Goal: Browse casually: Explore the website without a specific task or goal

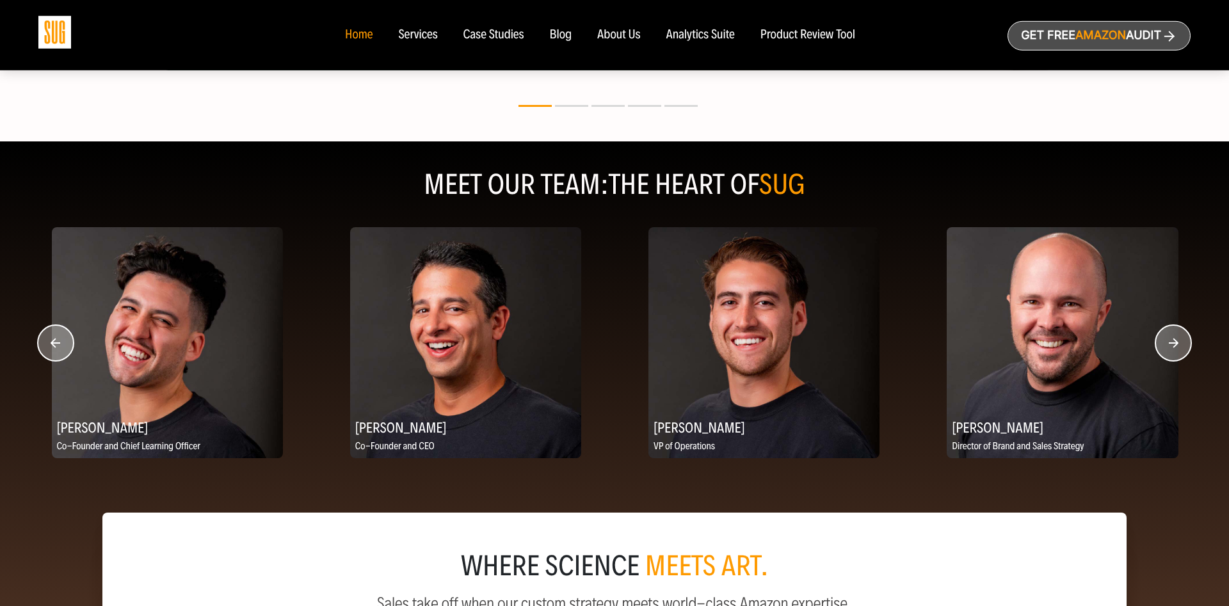
scroll to position [1502, 0]
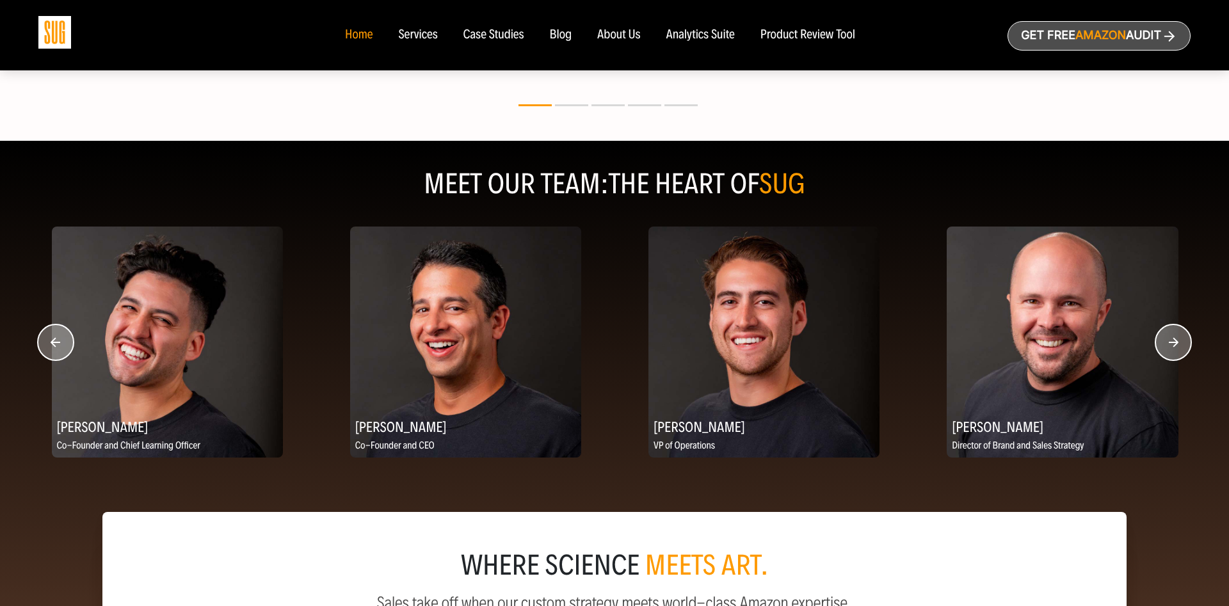
click at [1167, 341] on circle "button" at bounding box center [1174, 343] width 36 height 36
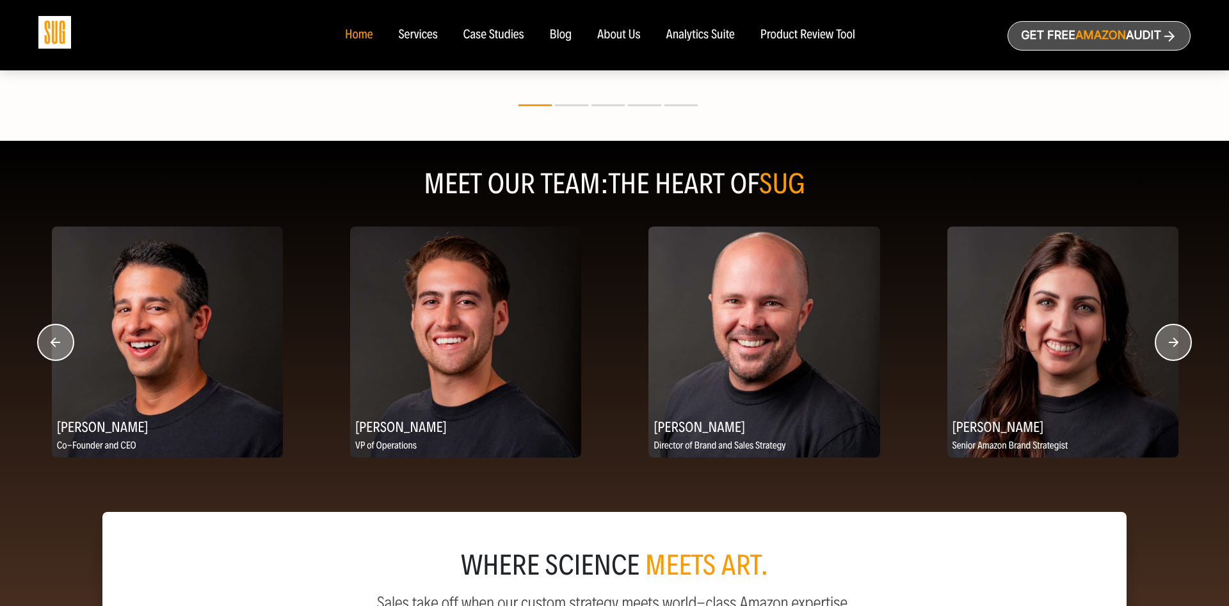
click at [1167, 341] on circle "button" at bounding box center [1174, 343] width 36 height 36
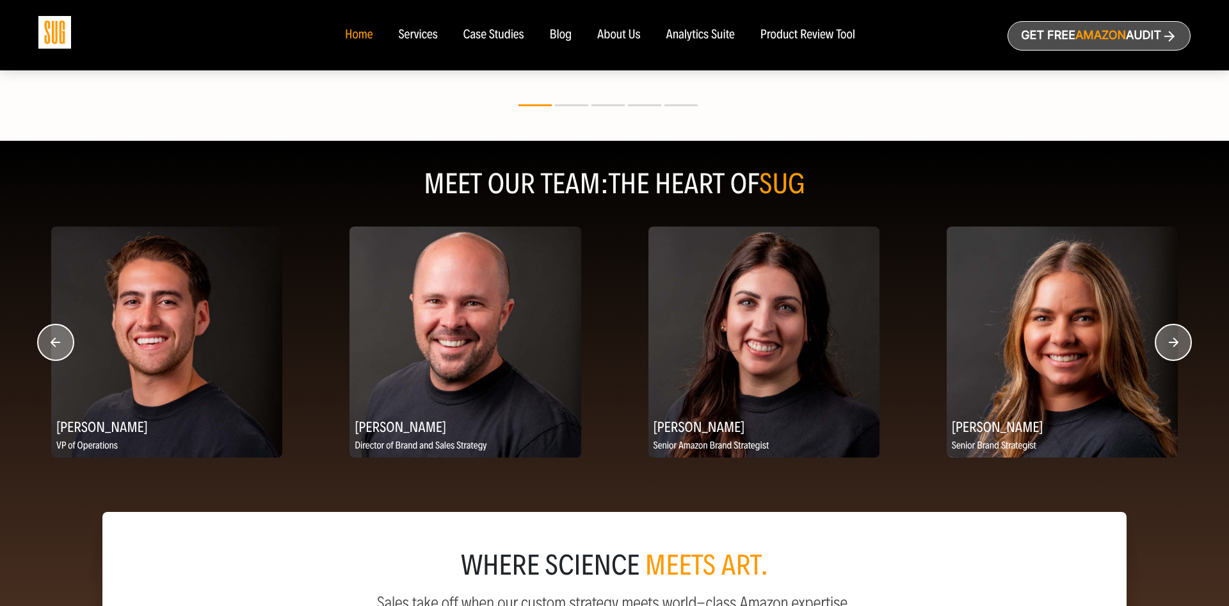
click at [1167, 341] on circle "button" at bounding box center [1174, 343] width 36 height 36
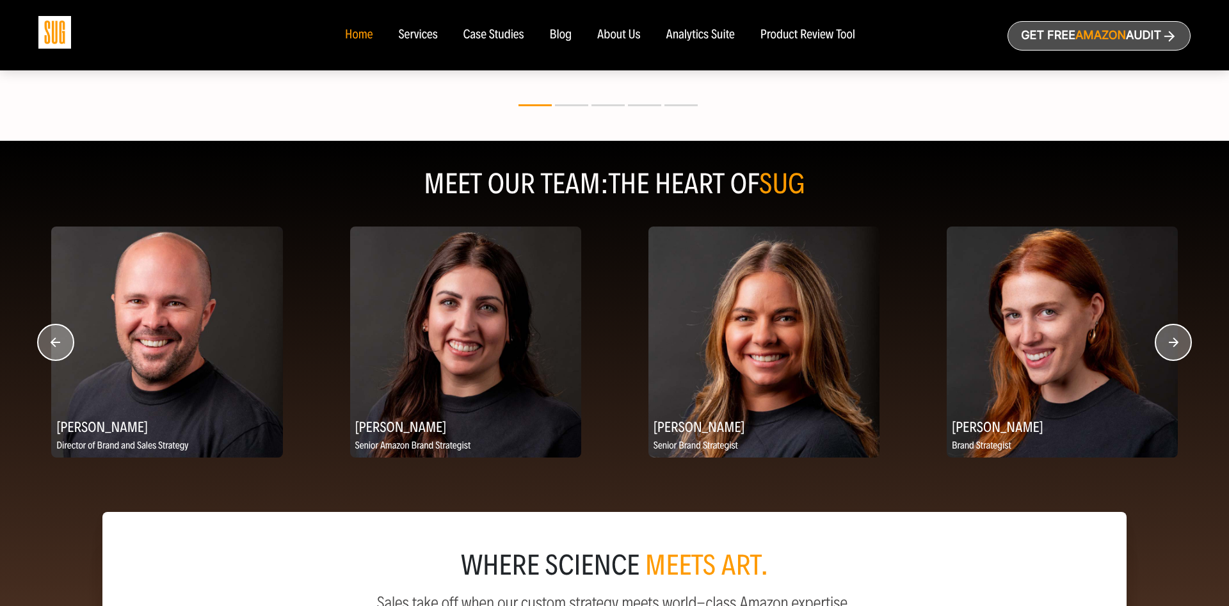
click at [1167, 341] on circle "button" at bounding box center [1174, 343] width 36 height 36
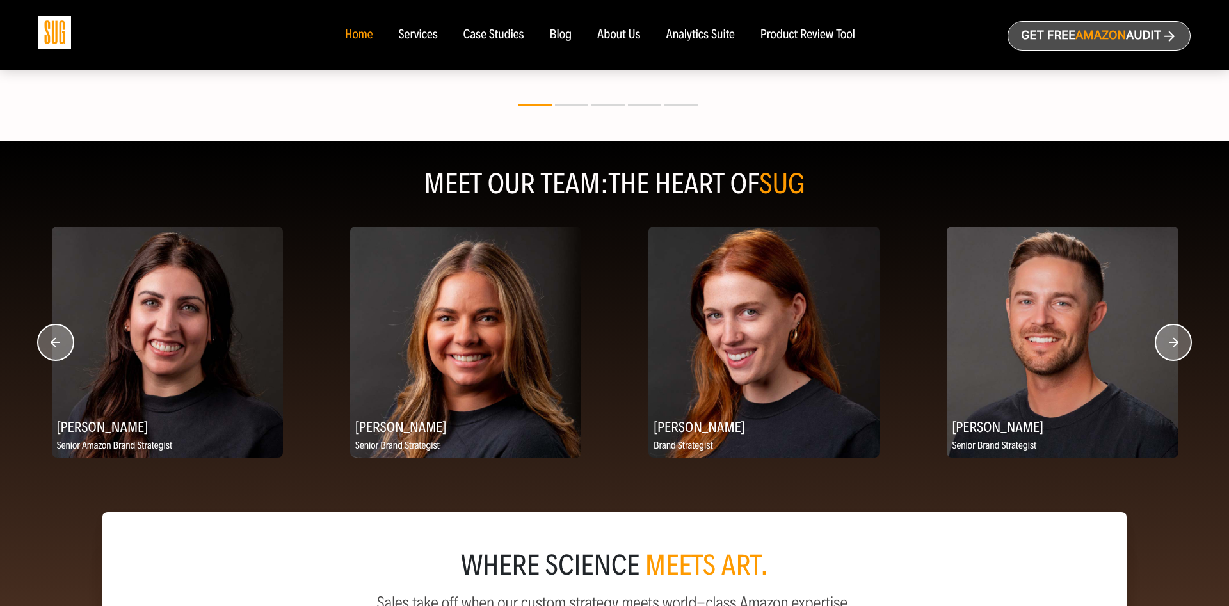
click at [1167, 341] on circle "button" at bounding box center [1174, 343] width 36 height 36
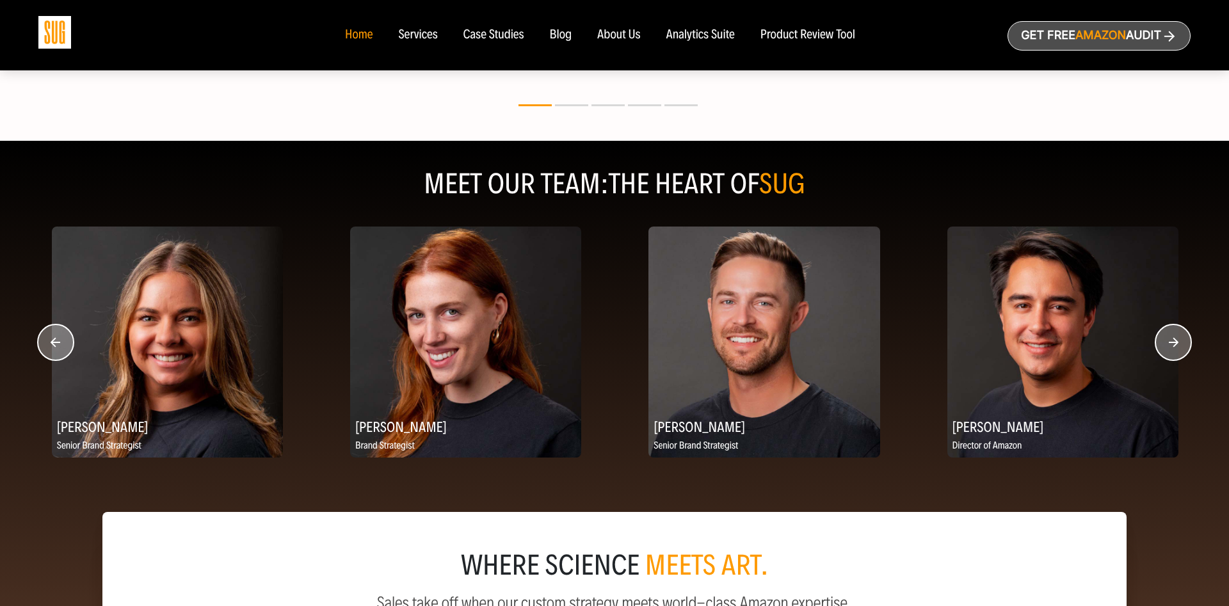
click at [1167, 341] on circle "button" at bounding box center [1174, 343] width 36 height 36
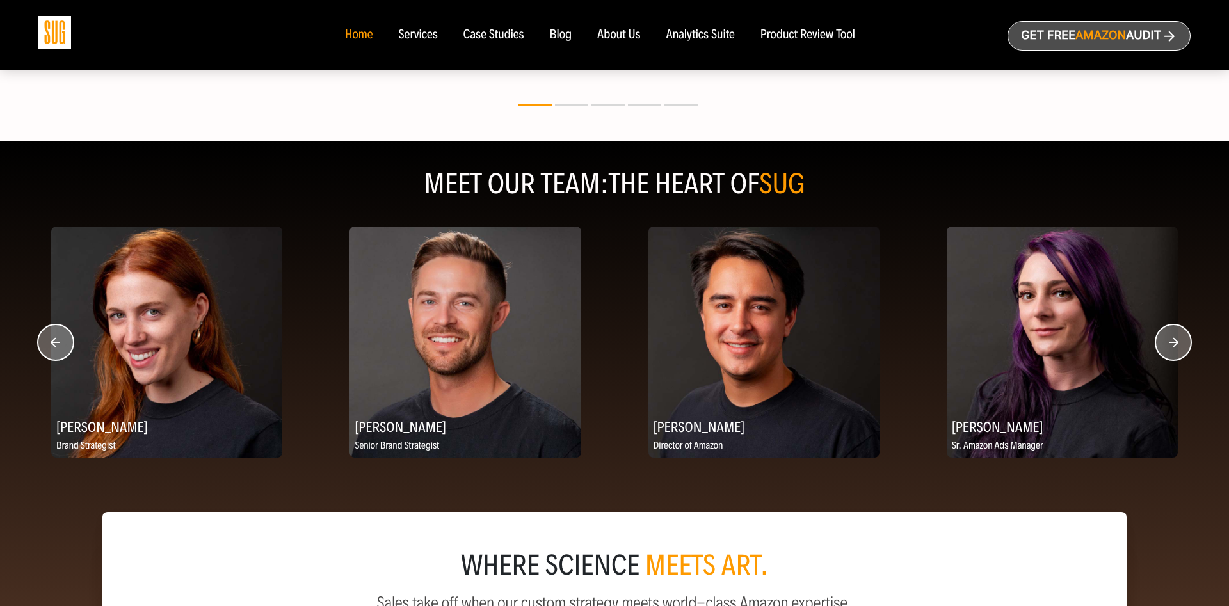
click at [1167, 341] on circle "button" at bounding box center [1174, 343] width 36 height 36
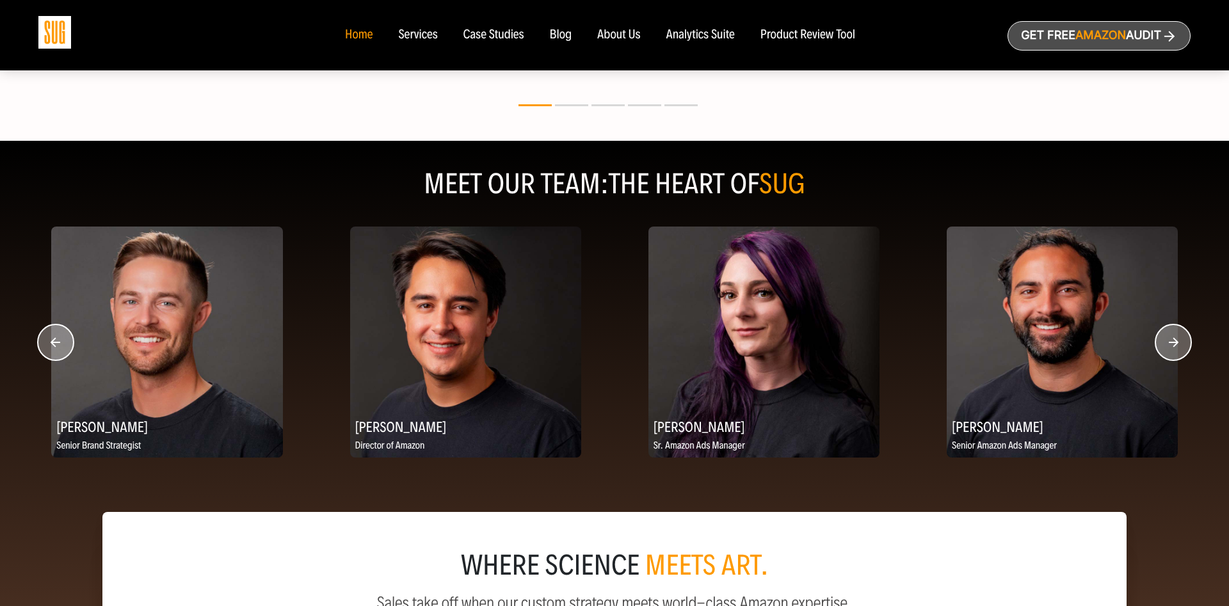
click at [1167, 341] on circle "button" at bounding box center [1174, 343] width 36 height 36
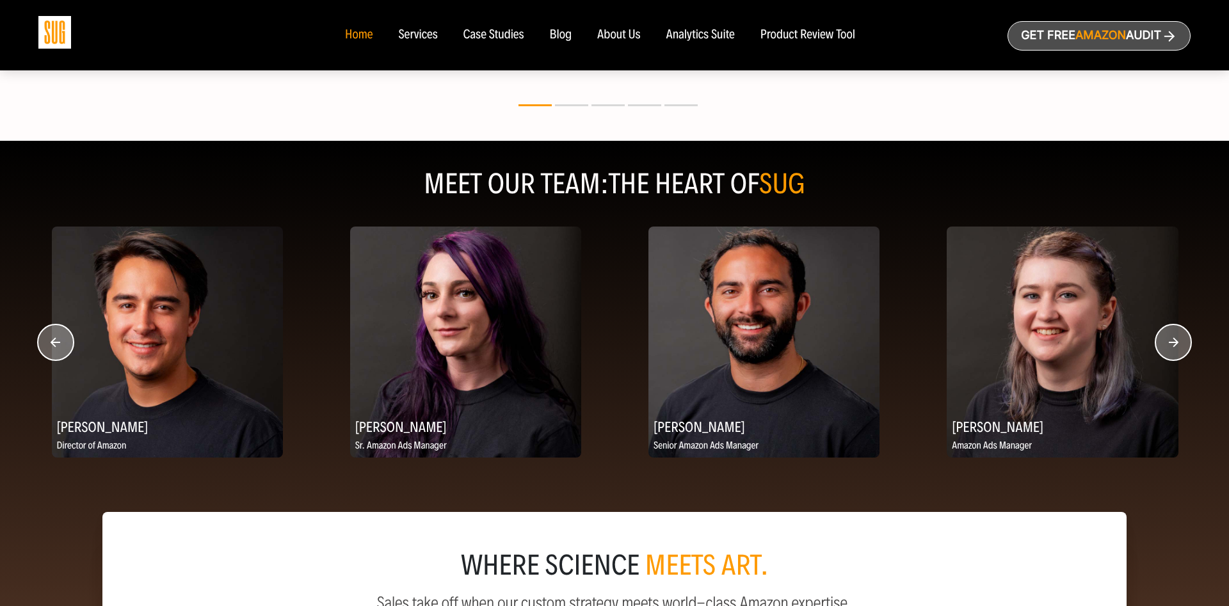
click at [1167, 341] on circle "button" at bounding box center [1174, 343] width 36 height 36
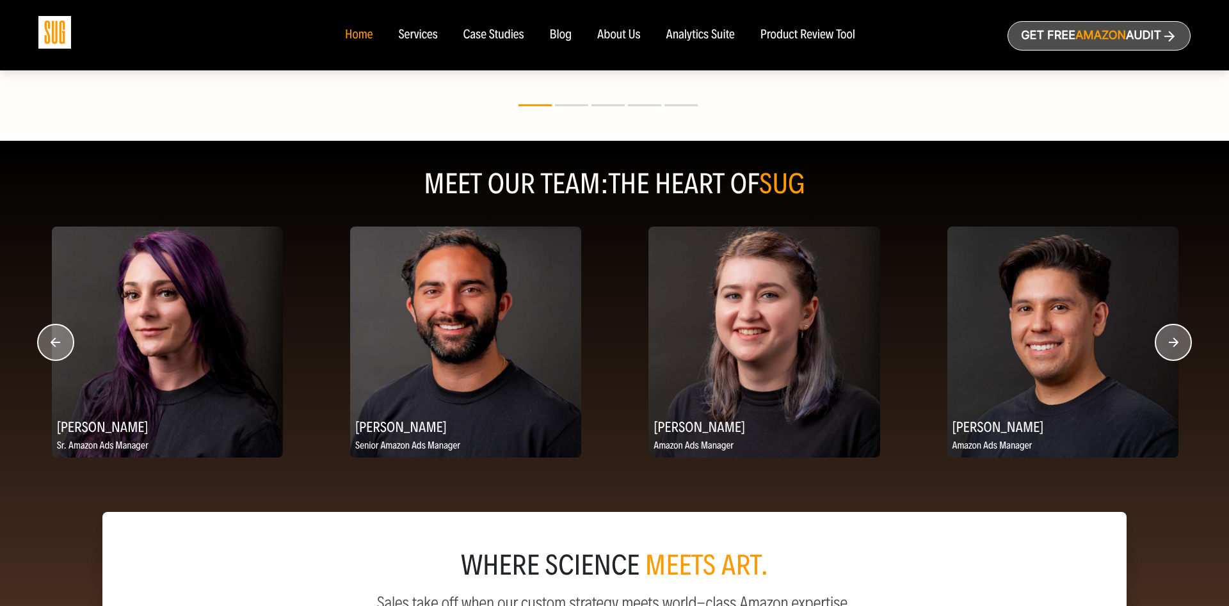
click at [1167, 341] on circle "button" at bounding box center [1174, 343] width 36 height 36
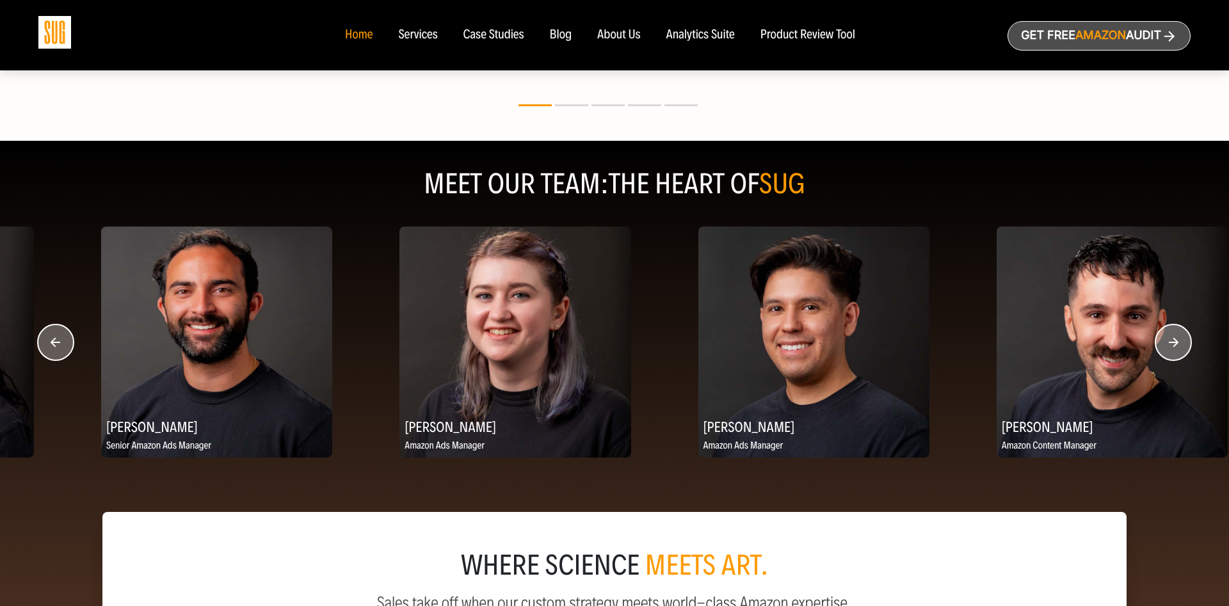
drag, startPoint x: 654, startPoint y: 426, endPoint x: 712, endPoint y: 423, distance: 57.8
click at [712, 423] on h2 "[PERSON_NAME]" at bounding box center [814, 426] width 231 height 25
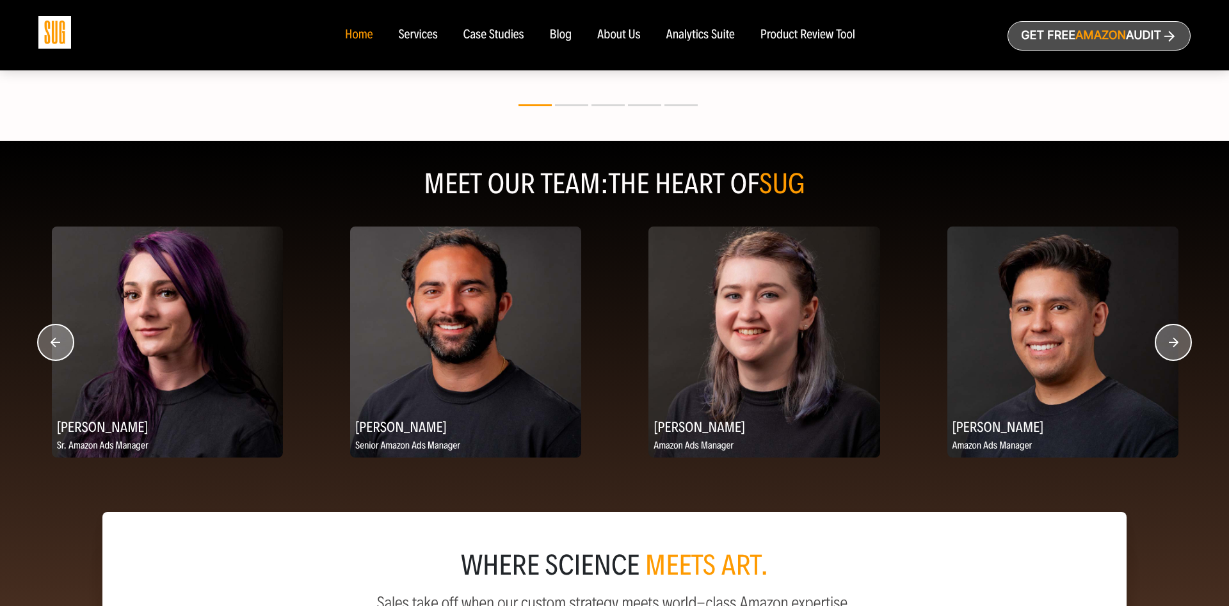
click at [1165, 343] on circle "button" at bounding box center [1174, 343] width 36 height 36
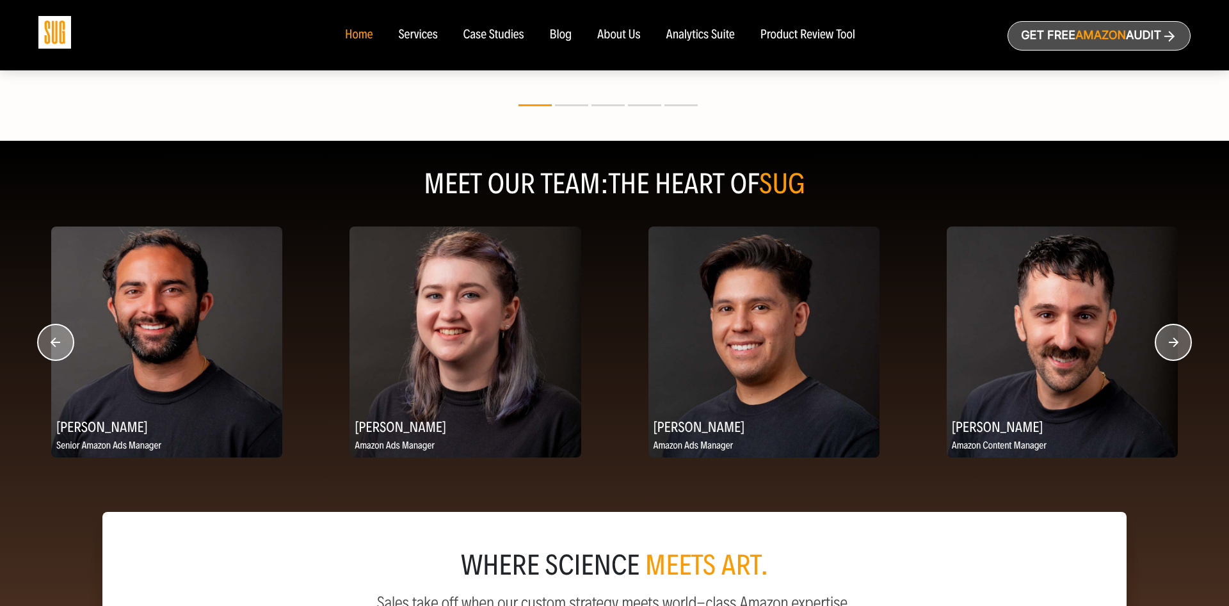
click at [1165, 343] on circle "button" at bounding box center [1174, 343] width 36 height 36
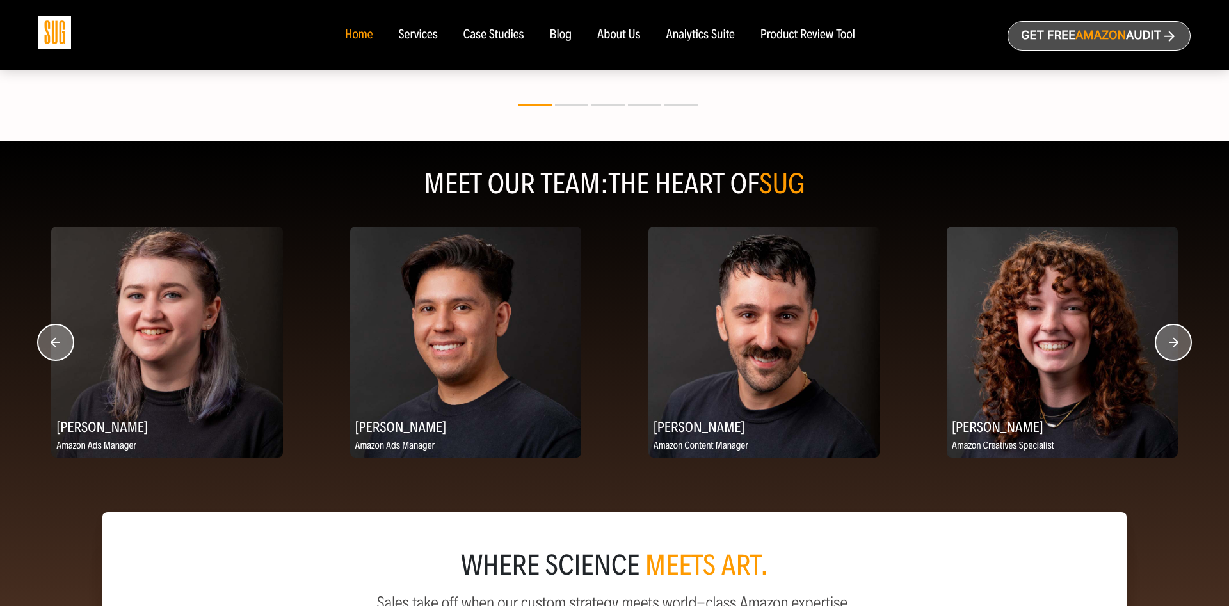
click at [1165, 343] on circle "button" at bounding box center [1174, 343] width 36 height 36
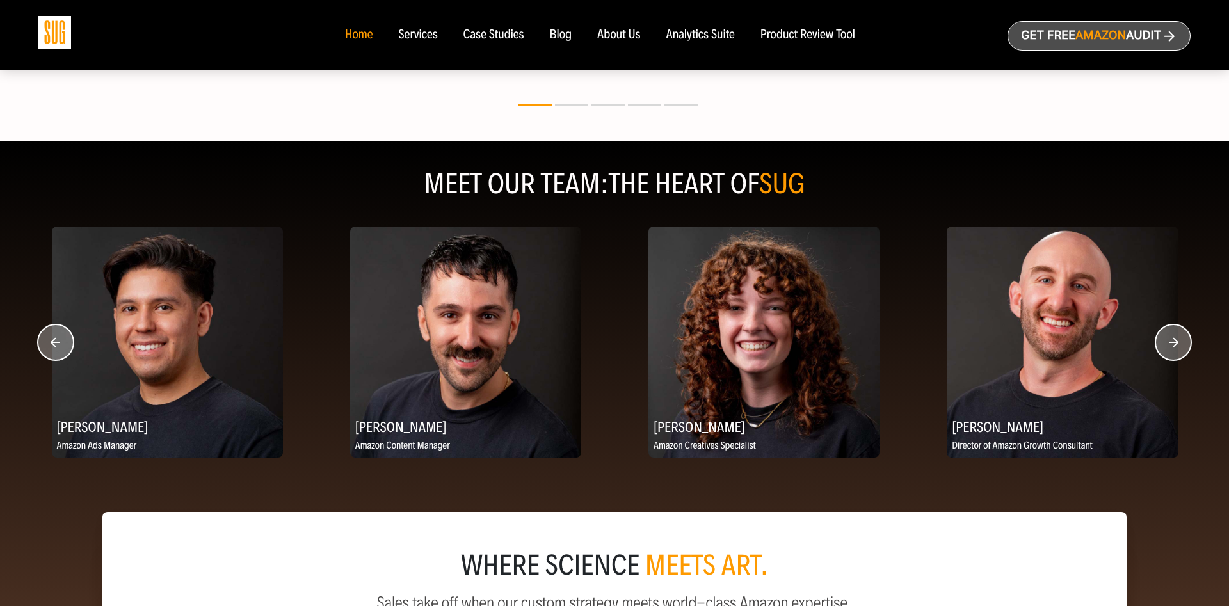
click at [1165, 343] on circle "button" at bounding box center [1174, 343] width 36 height 36
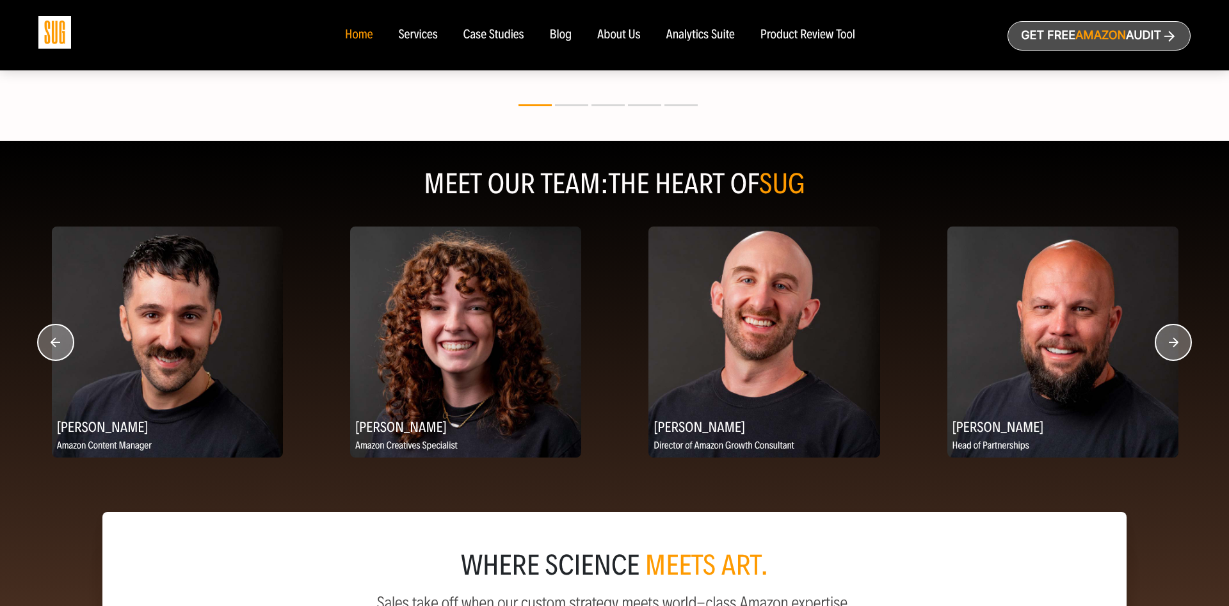
click at [1165, 343] on circle "button" at bounding box center [1174, 343] width 36 height 36
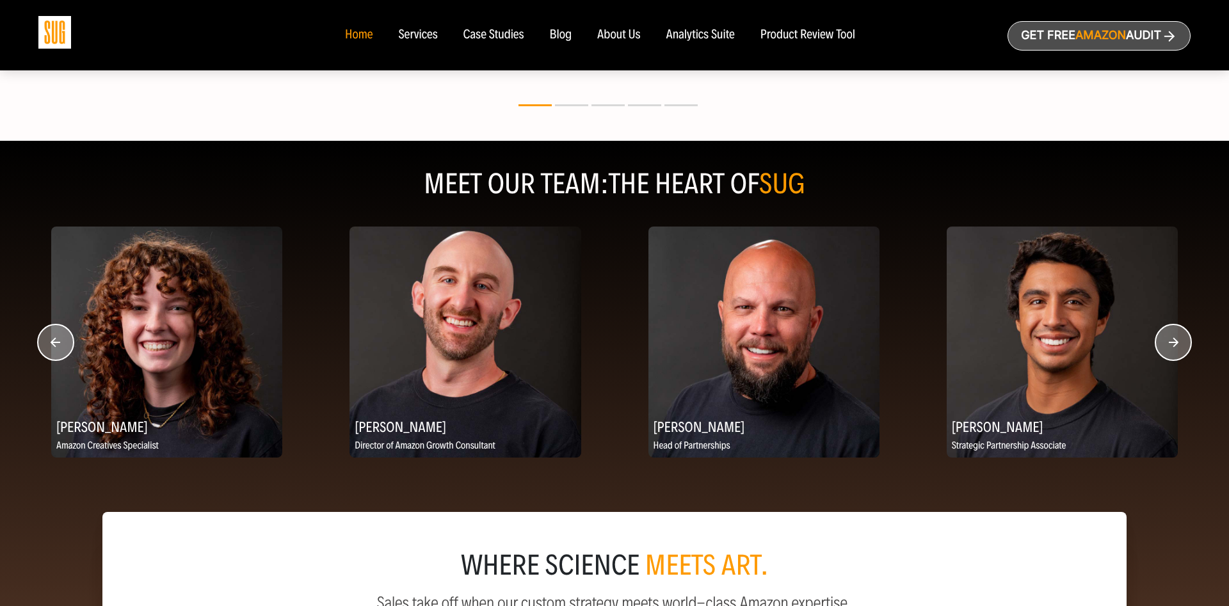
click at [1165, 343] on circle "button" at bounding box center [1174, 343] width 36 height 36
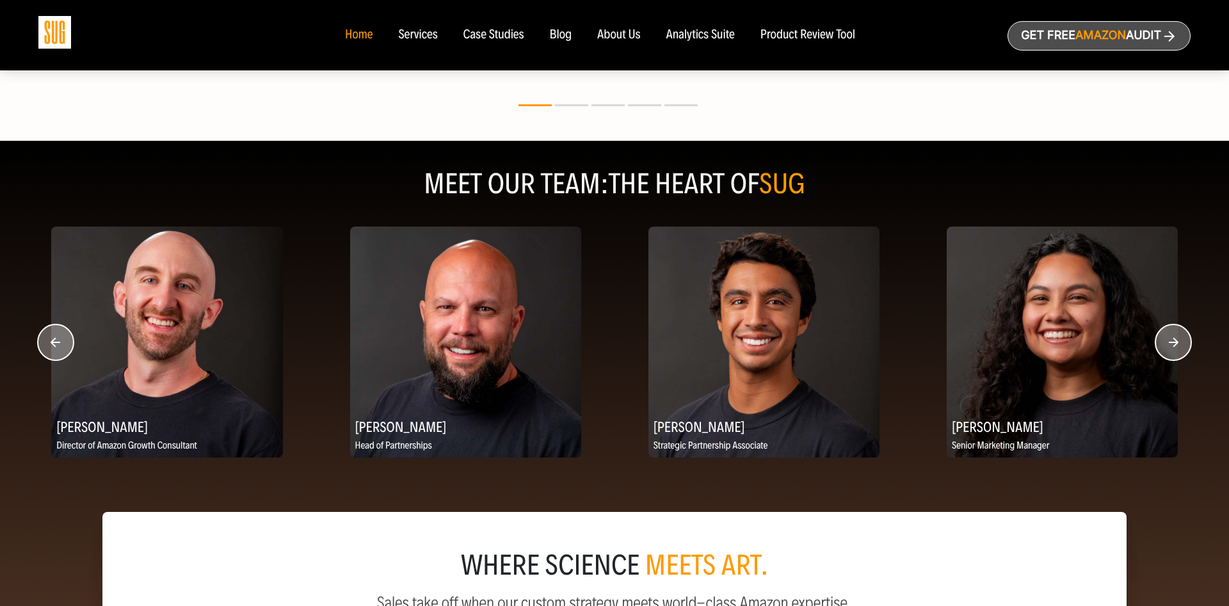
click at [1165, 343] on circle "button" at bounding box center [1174, 343] width 36 height 36
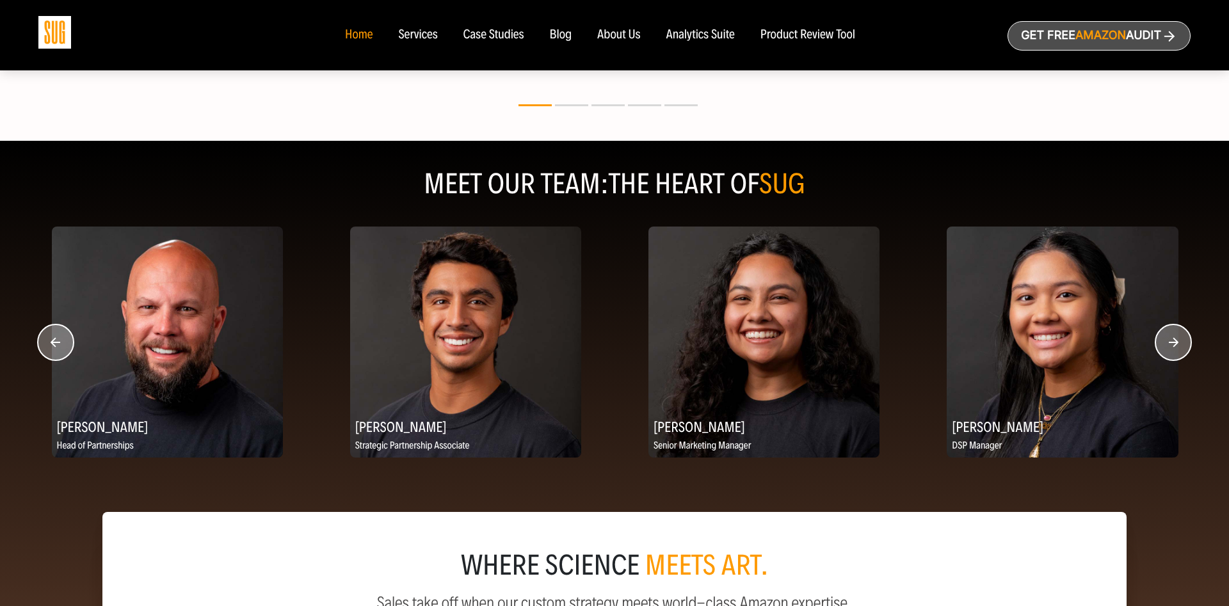
click at [1165, 343] on circle "button" at bounding box center [1174, 343] width 36 height 36
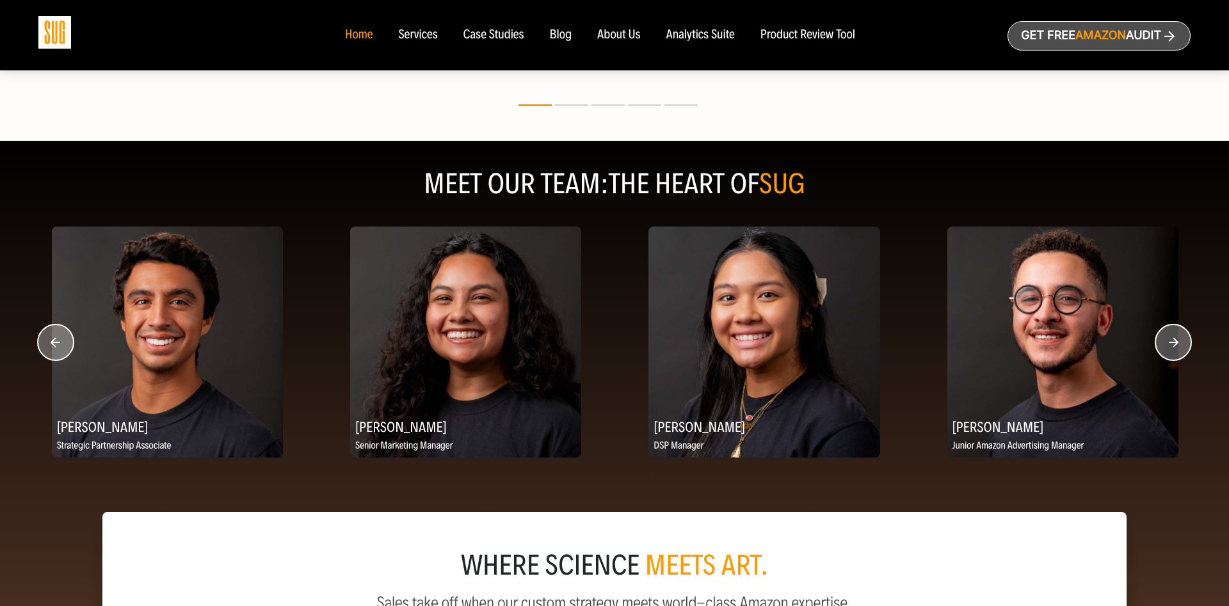
click at [1165, 343] on circle "button" at bounding box center [1174, 343] width 36 height 36
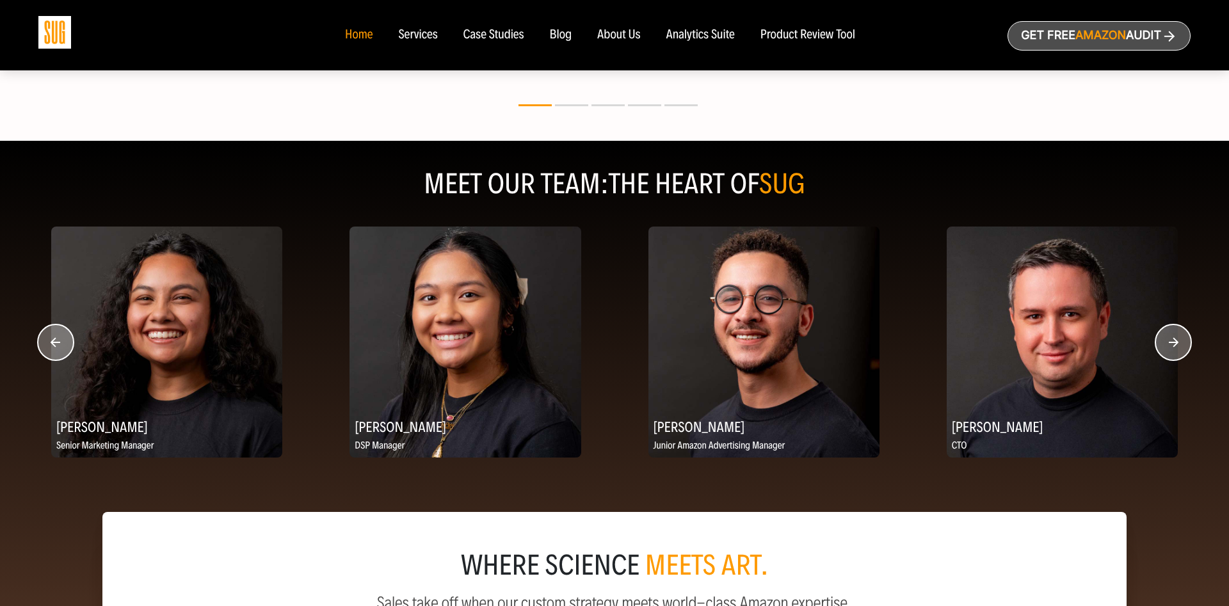
click at [1165, 343] on circle "button" at bounding box center [1174, 343] width 36 height 36
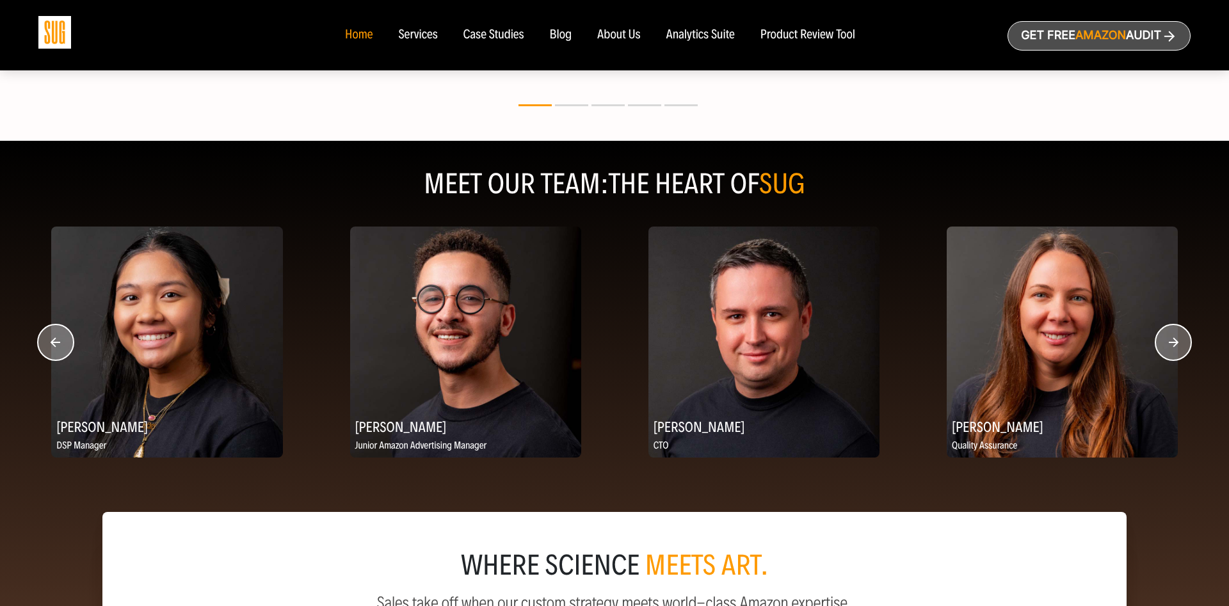
click at [1165, 343] on circle "button" at bounding box center [1174, 343] width 36 height 36
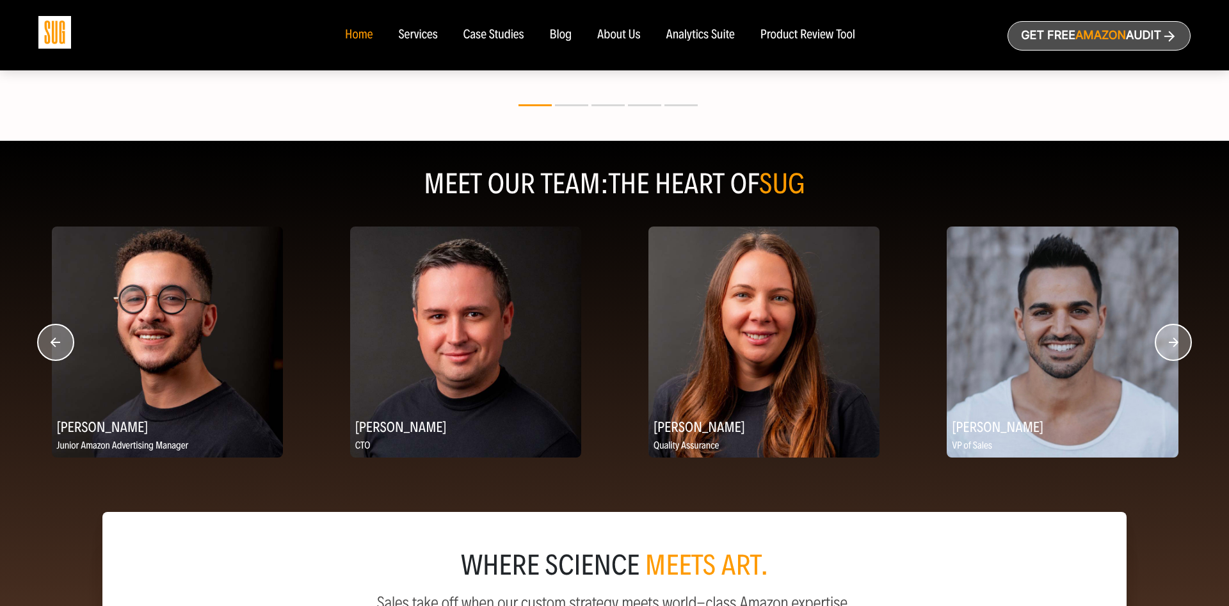
click at [1165, 343] on circle "button" at bounding box center [1174, 343] width 36 height 36
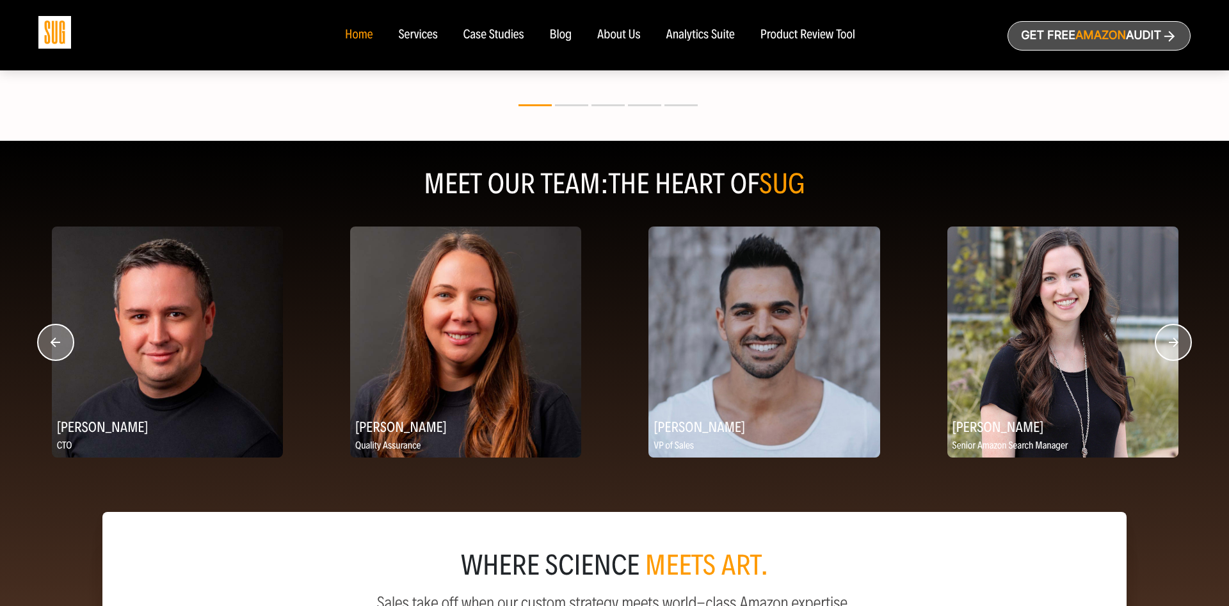
click at [1165, 343] on circle "button" at bounding box center [1174, 343] width 36 height 36
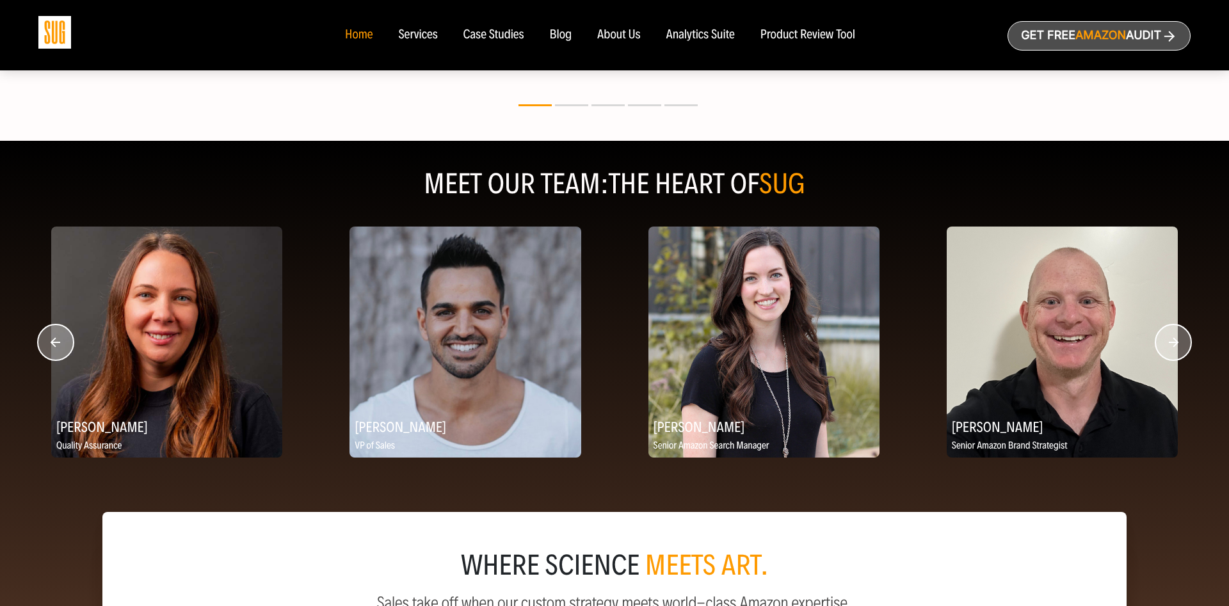
click at [1165, 343] on circle "button" at bounding box center [1174, 343] width 36 height 36
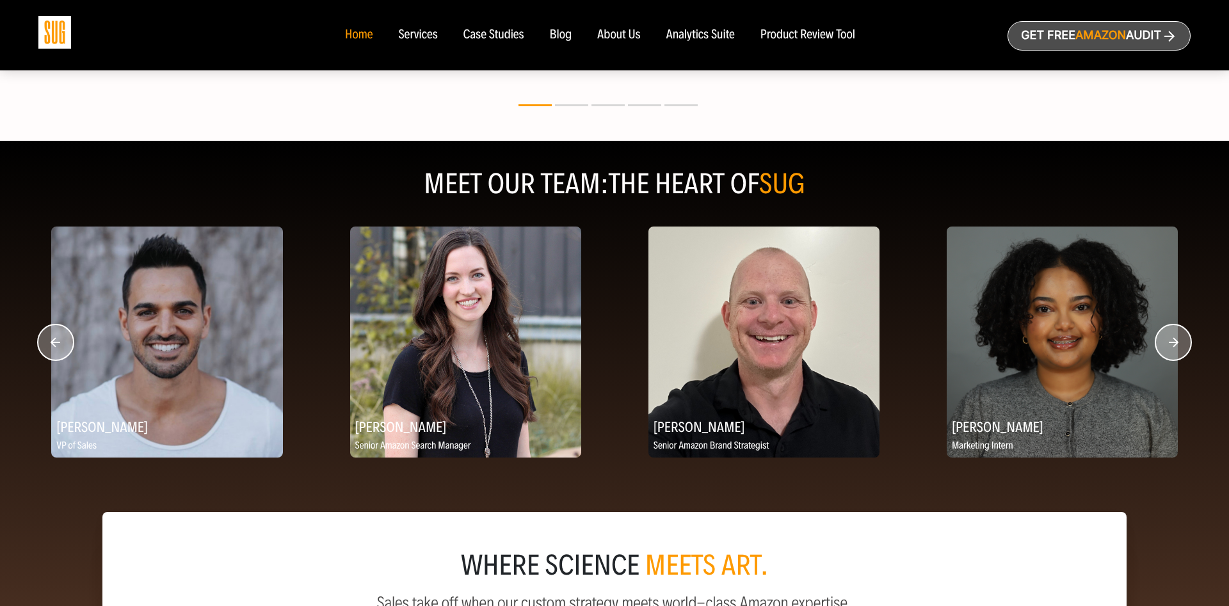
click at [1165, 343] on circle "button" at bounding box center [1174, 343] width 36 height 36
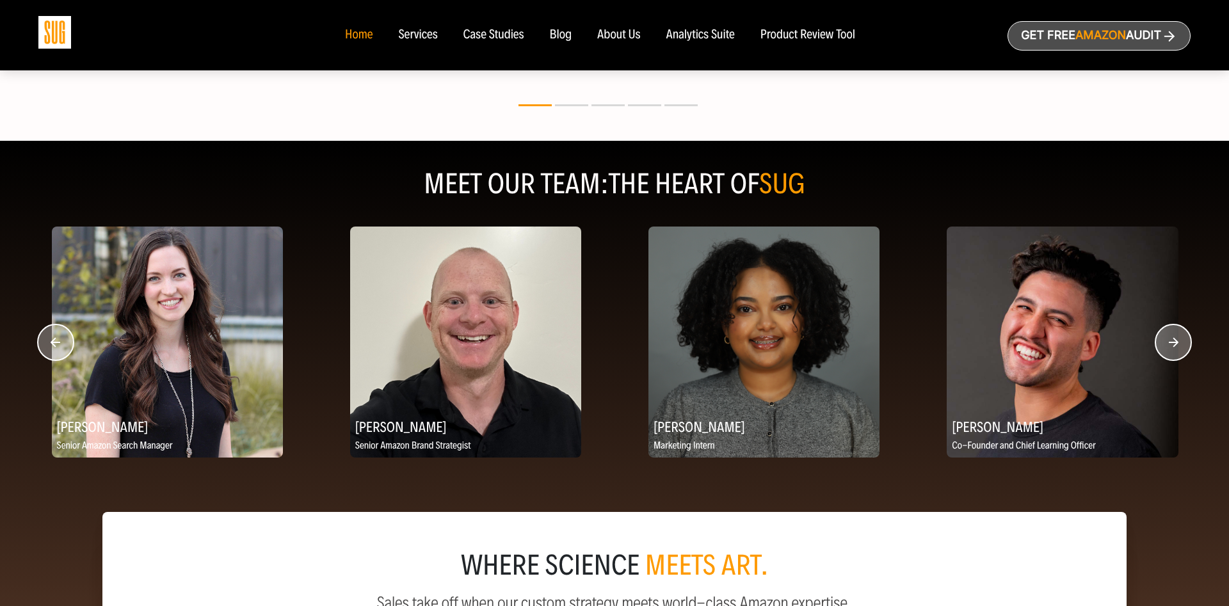
click at [1165, 343] on circle "button" at bounding box center [1174, 343] width 36 height 36
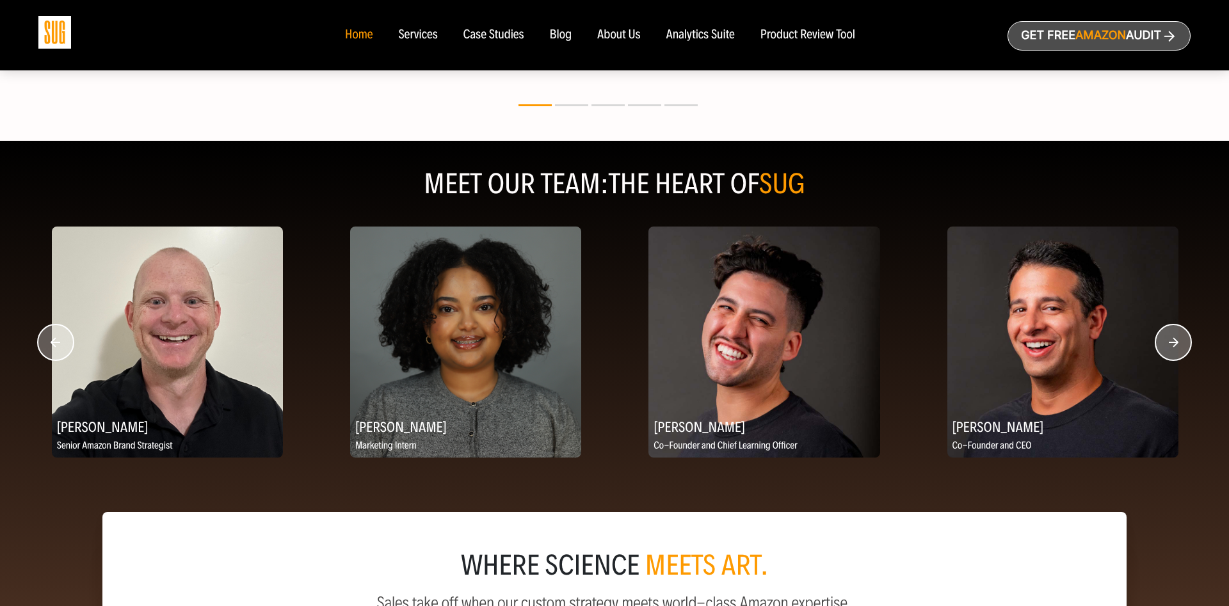
click at [1165, 343] on circle "button" at bounding box center [1174, 343] width 36 height 36
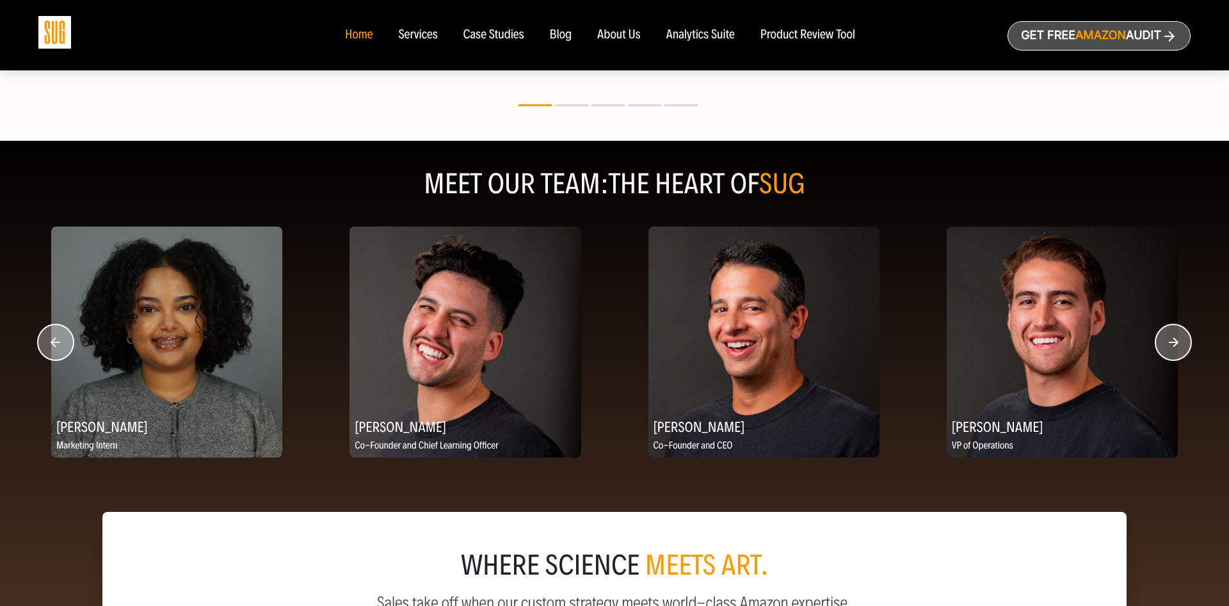
click at [1165, 343] on circle "button" at bounding box center [1174, 343] width 36 height 36
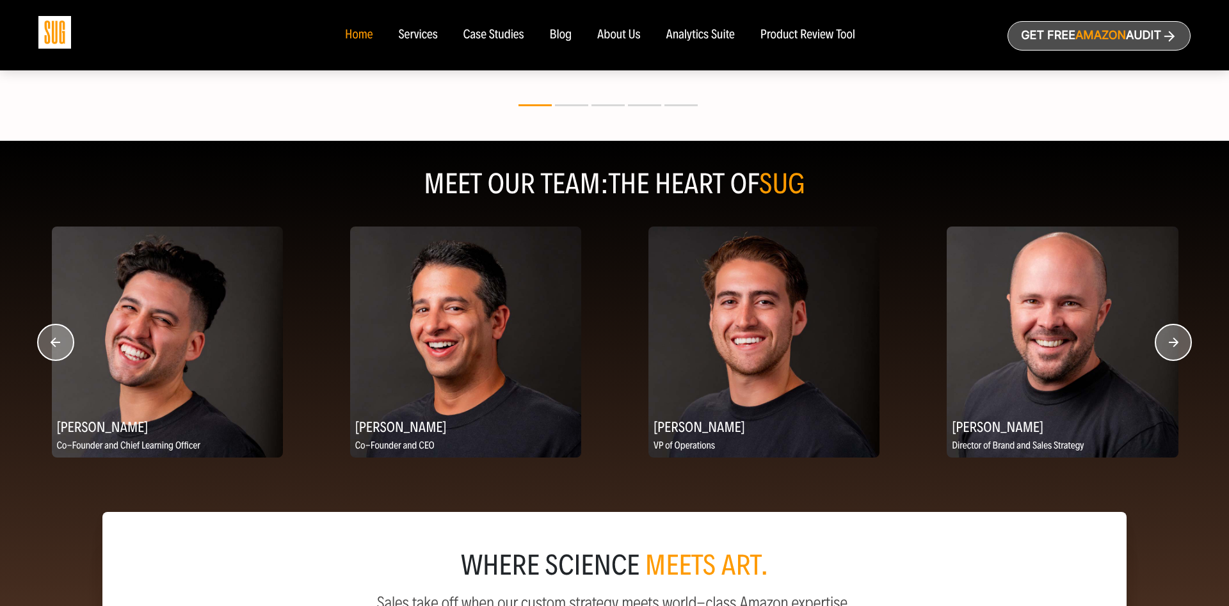
click at [1165, 343] on circle "button" at bounding box center [1174, 343] width 36 height 36
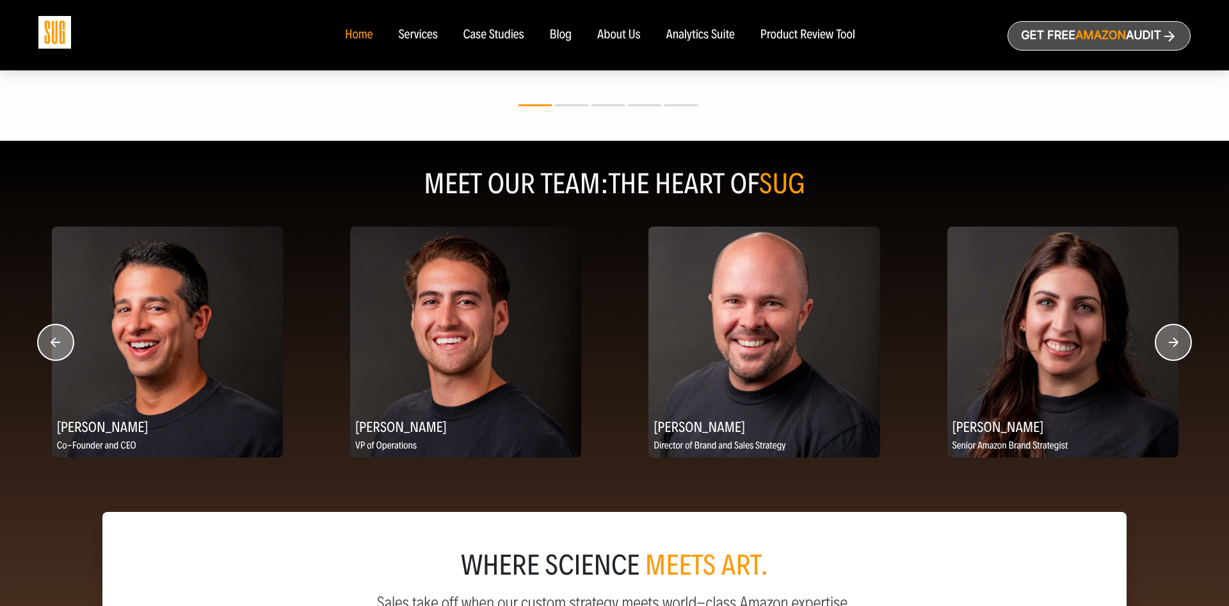
click at [1165, 343] on circle "button" at bounding box center [1174, 343] width 36 height 36
